Goal: Navigation & Orientation: Find specific page/section

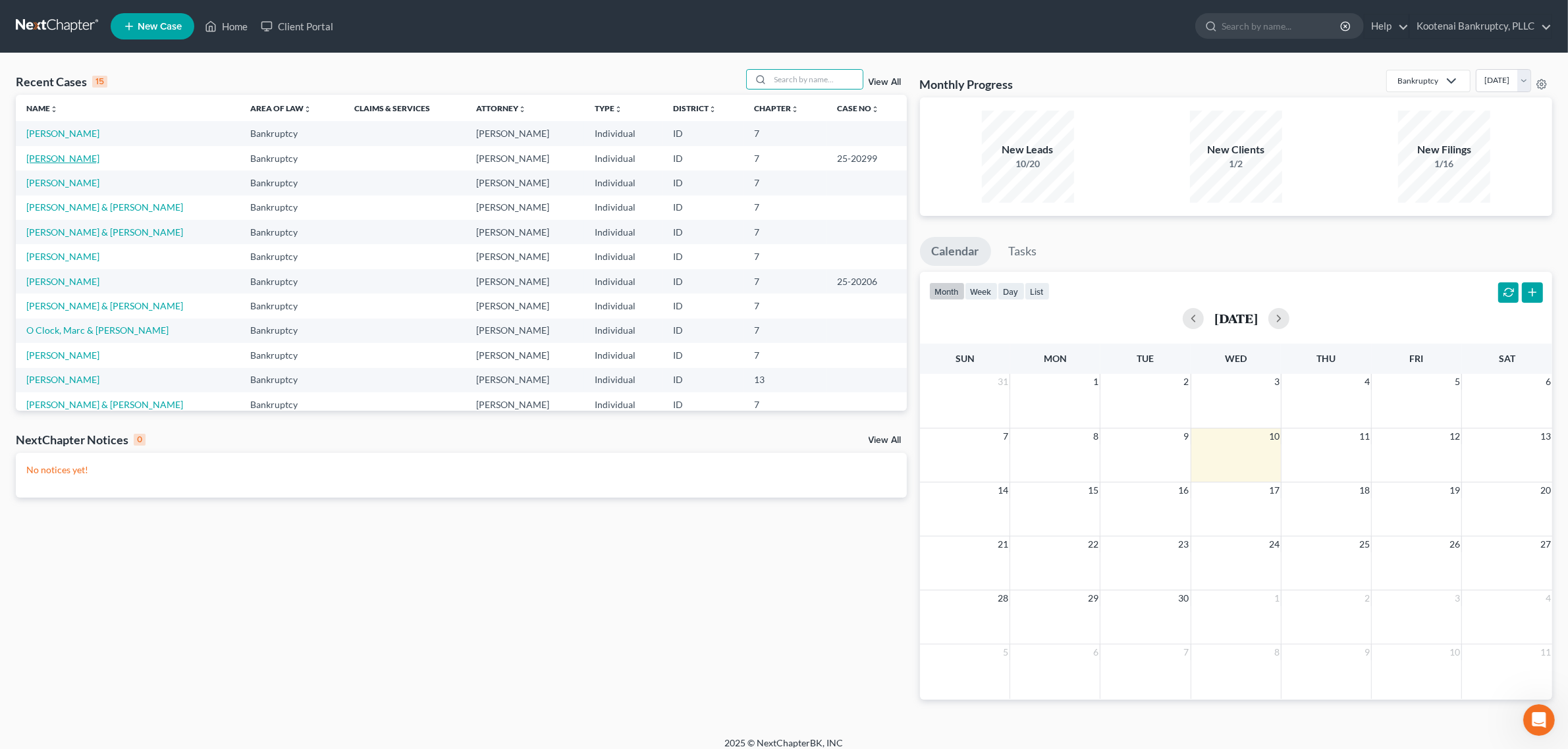
click at [64, 161] on link "[PERSON_NAME]" at bounding box center [63, 158] width 73 height 11
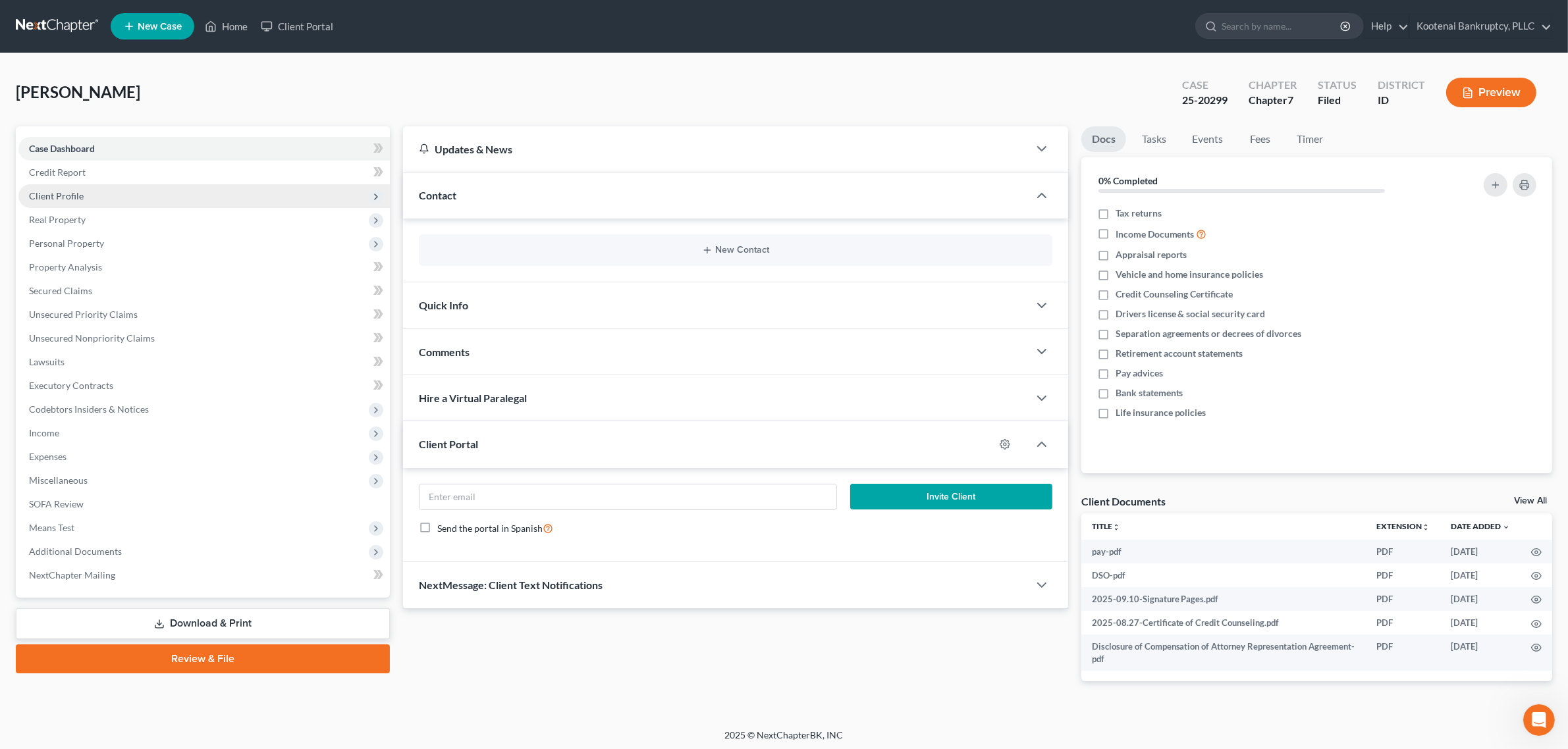
click at [73, 194] on span "Client Profile" at bounding box center [56, 196] width 55 height 11
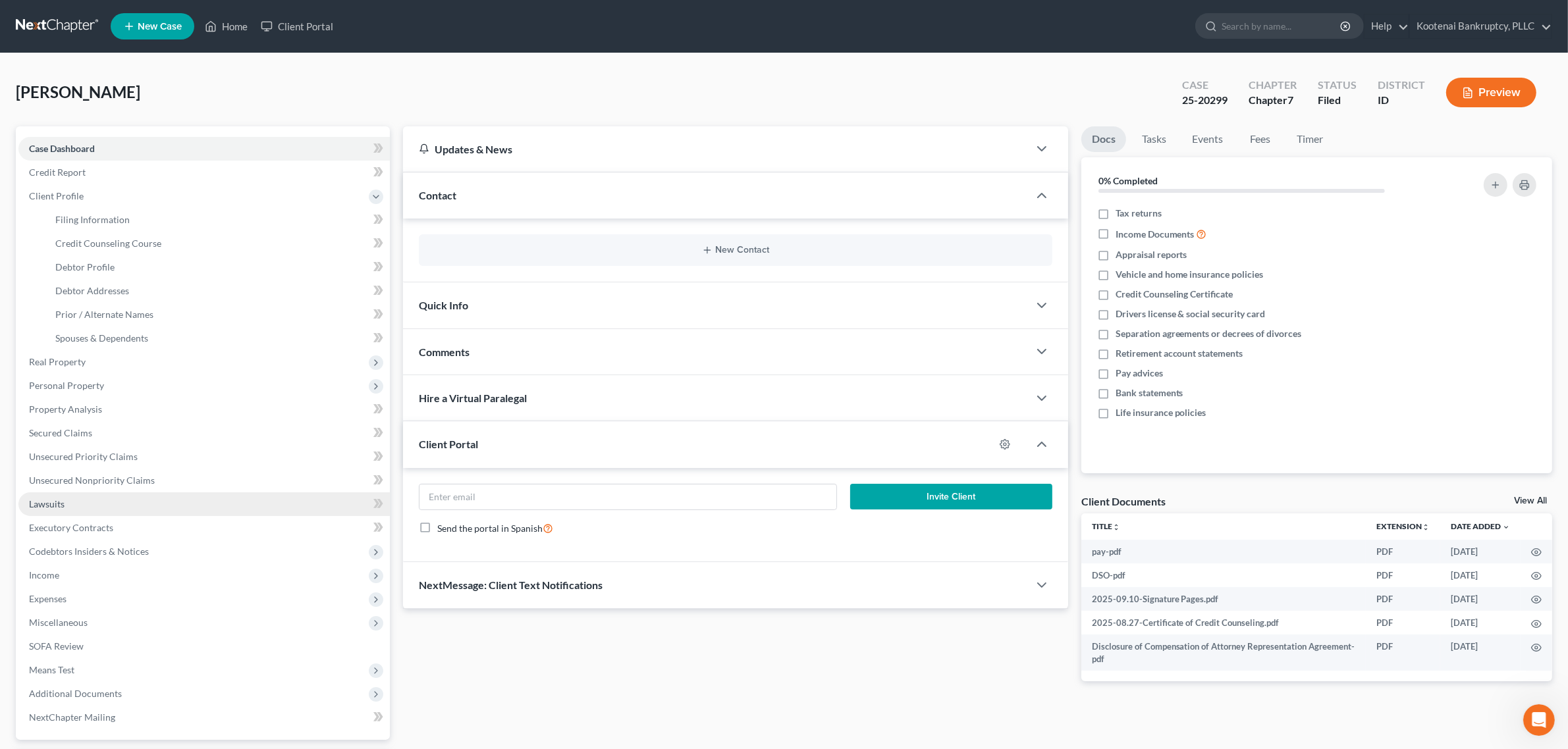
scroll to position [82, 0]
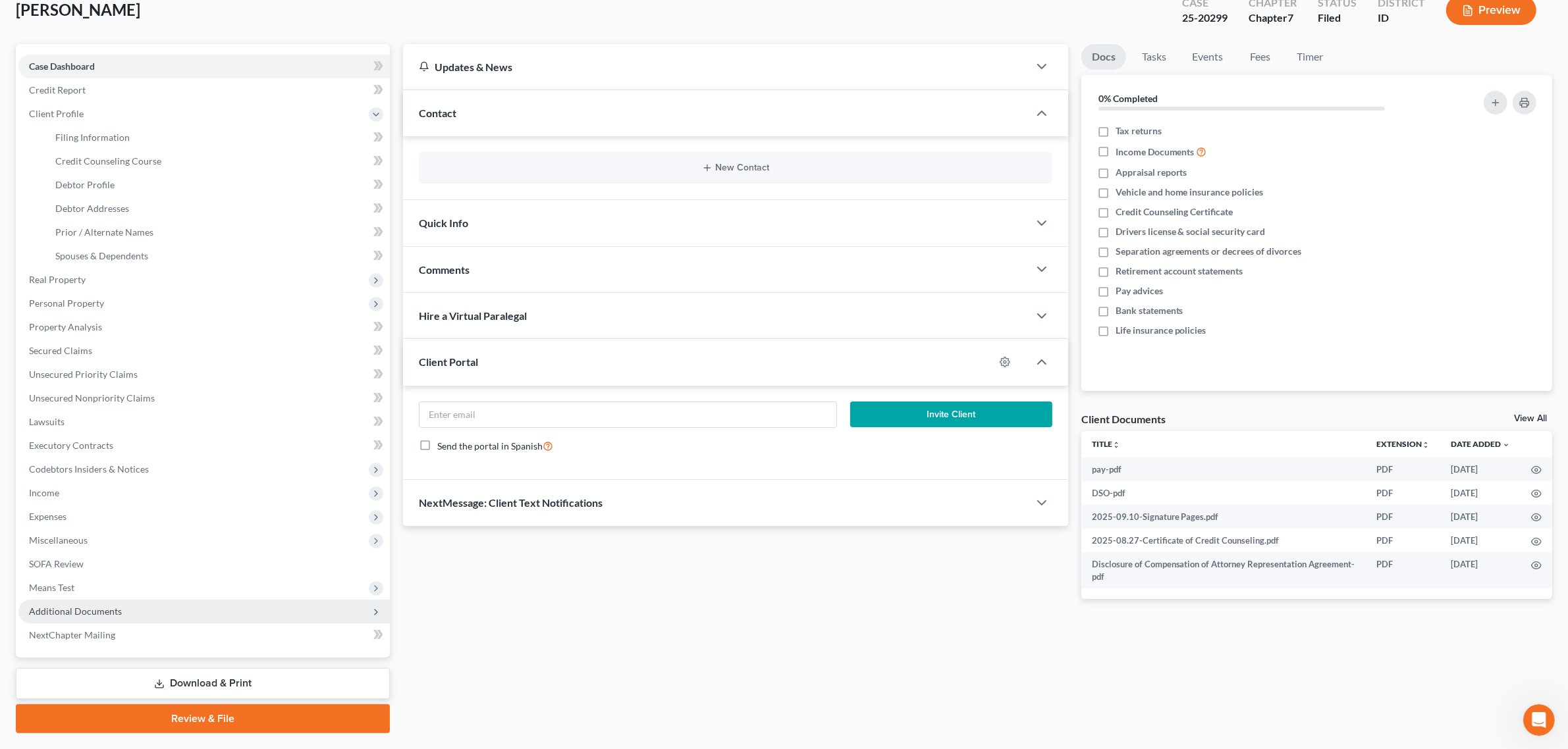
click at [111, 600] on span "Additional Documents" at bounding box center [204, 611] width 372 height 24
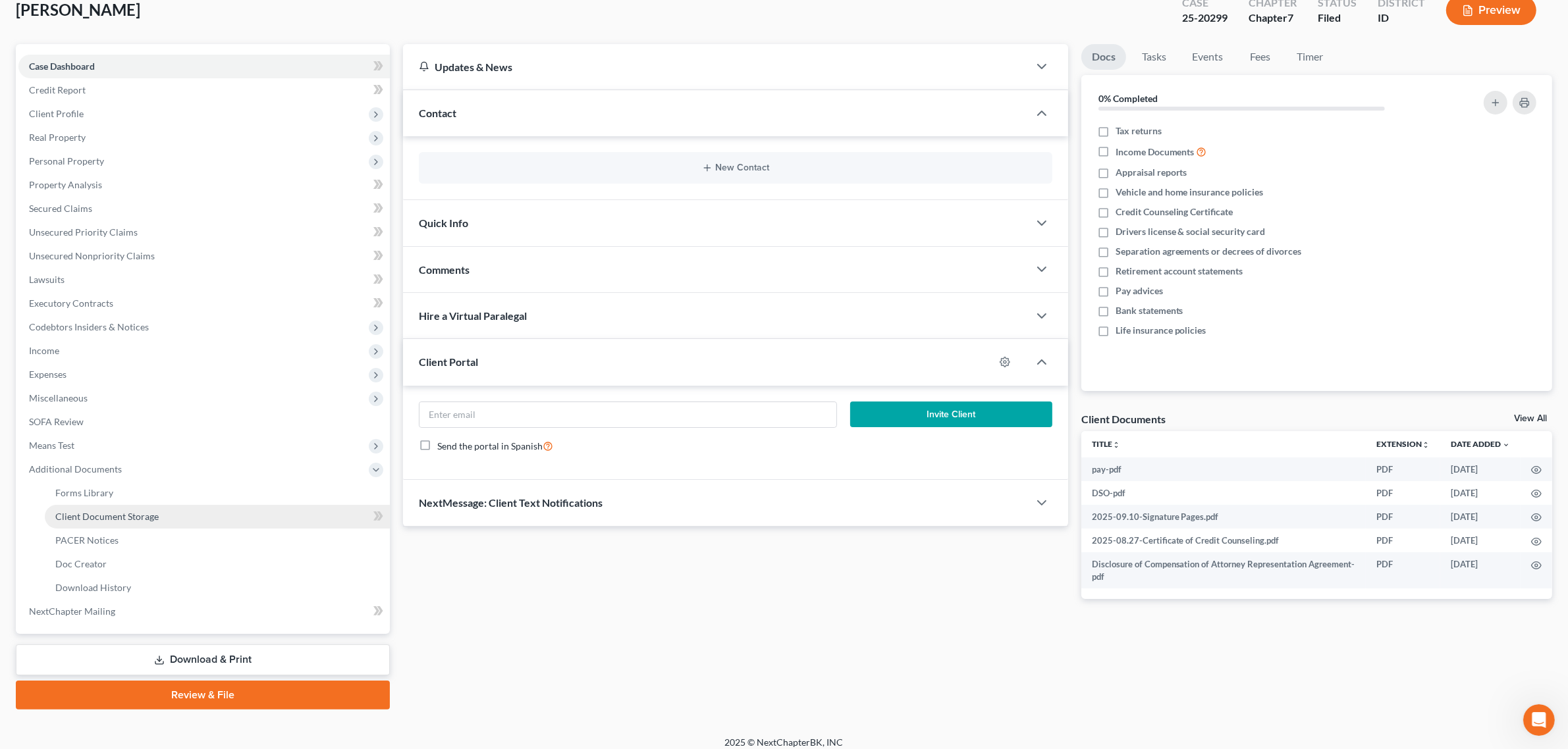
click at [123, 514] on span "Client Document Storage" at bounding box center [107, 516] width 103 height 11
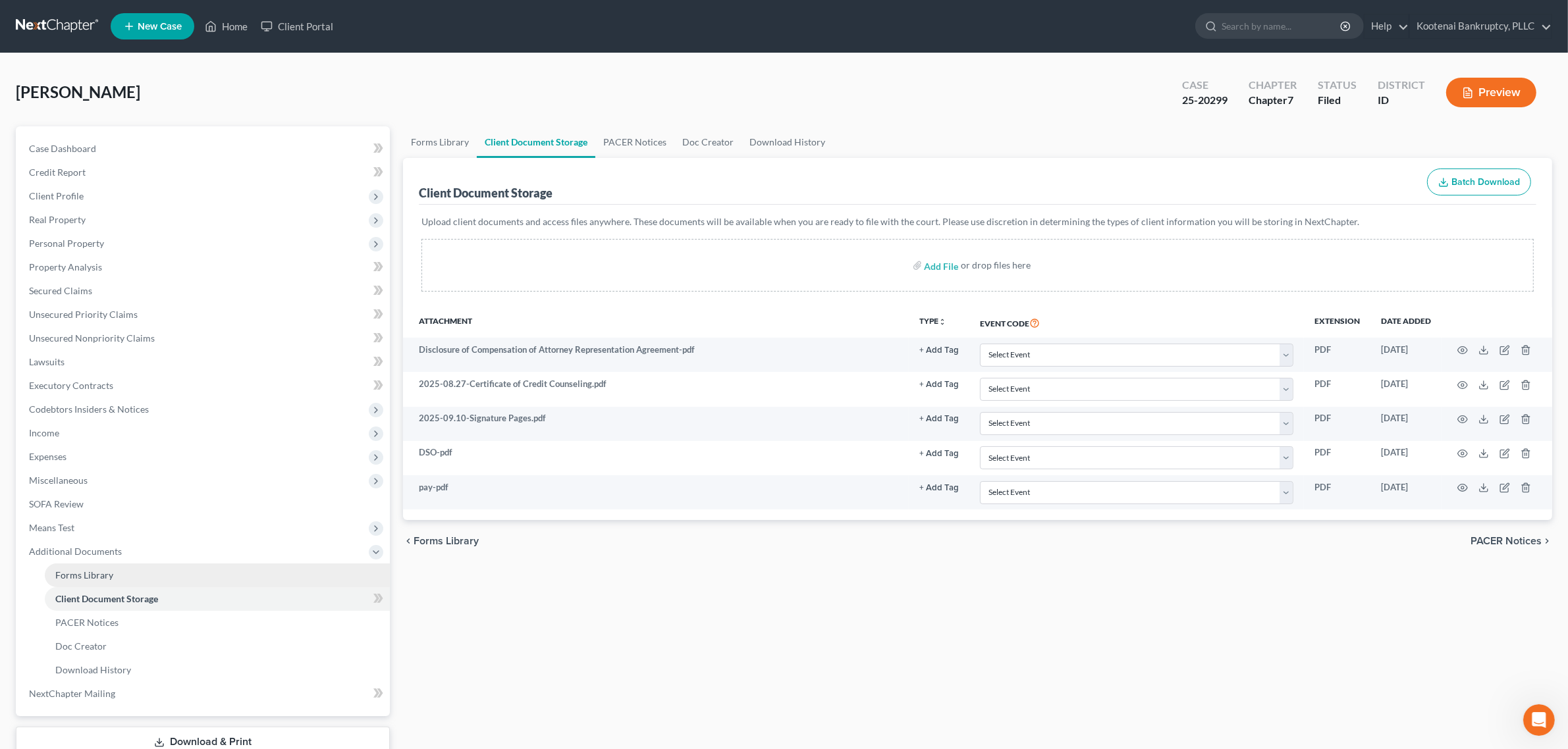
click at [117, 570] on link "Forms Library" at bounding box center [217, 575] width 345 height 24
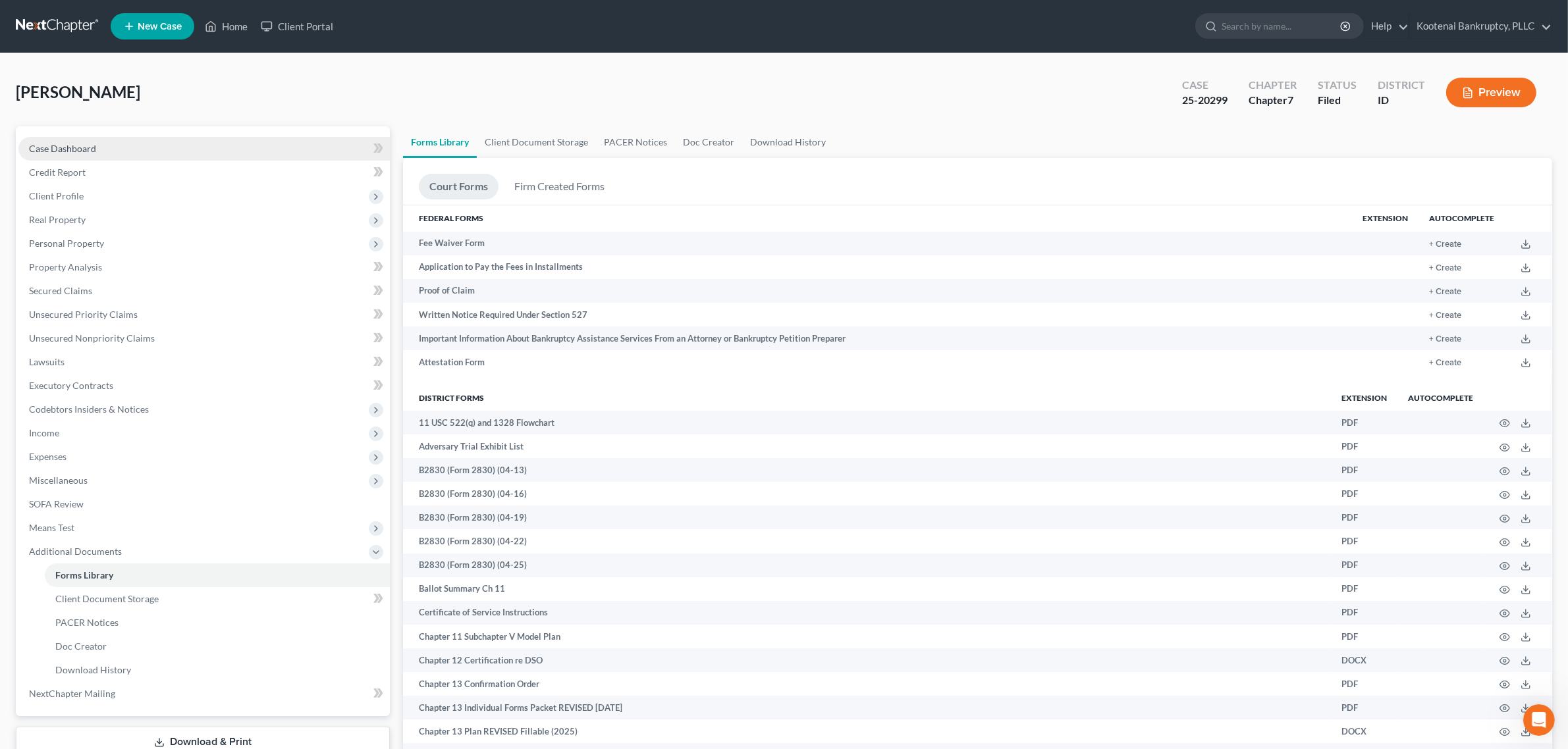
click at [127, 152] on link "Case Dashboard" at bounding box center [204, 148] width 372 height 24
